Goal: Contribute content

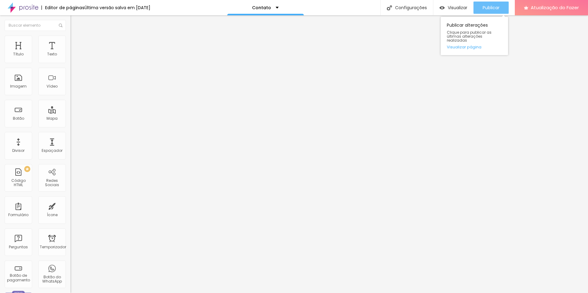
click at [496, 5] on font "Publicar" at bounding box center [490, 8] width 17 height 6
click at [489, 7] on font "Publicar" at bounding box center [490, 8] width 17 height 6
click at [492, 8] on font "Publicar" at bounding box center [494, 8] width 17 height 6
click at [498, 5] on font "Publicar" at bounding box center [490, 8] width 17 height 6
click at [487, 9] on font "Publicar" at bounding box center [490, 8] width 17 height 6
